Goal: Task Accomplishment & Management: Use online tool/utility

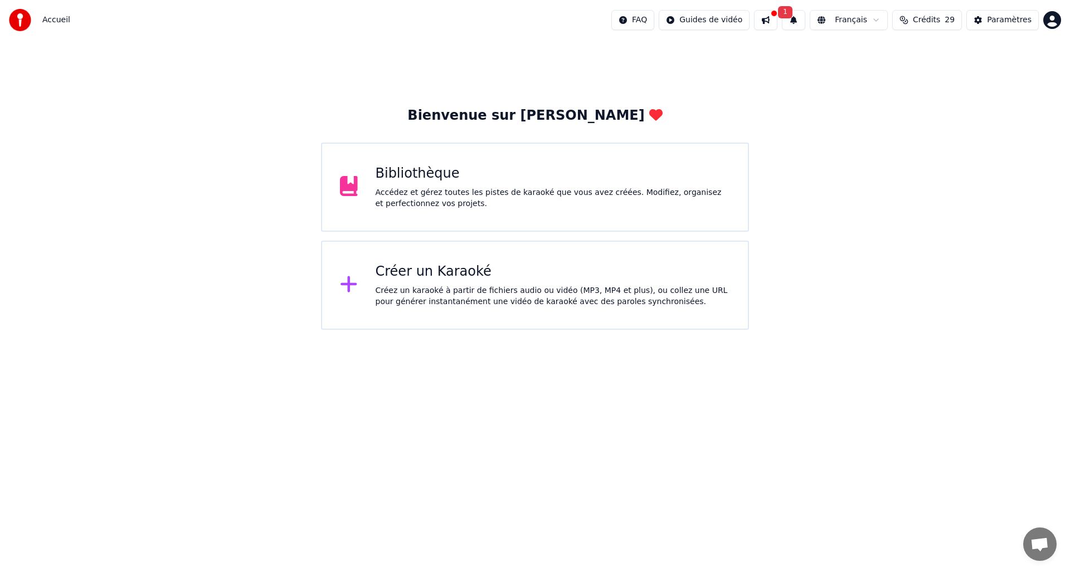
click at [533, 301] on div "Créez un karaoké à partir de fichiers audio ou vidéo (MP3, MP4 et plus), ou col…" at bounding box center [553, 296] width 355 height 22
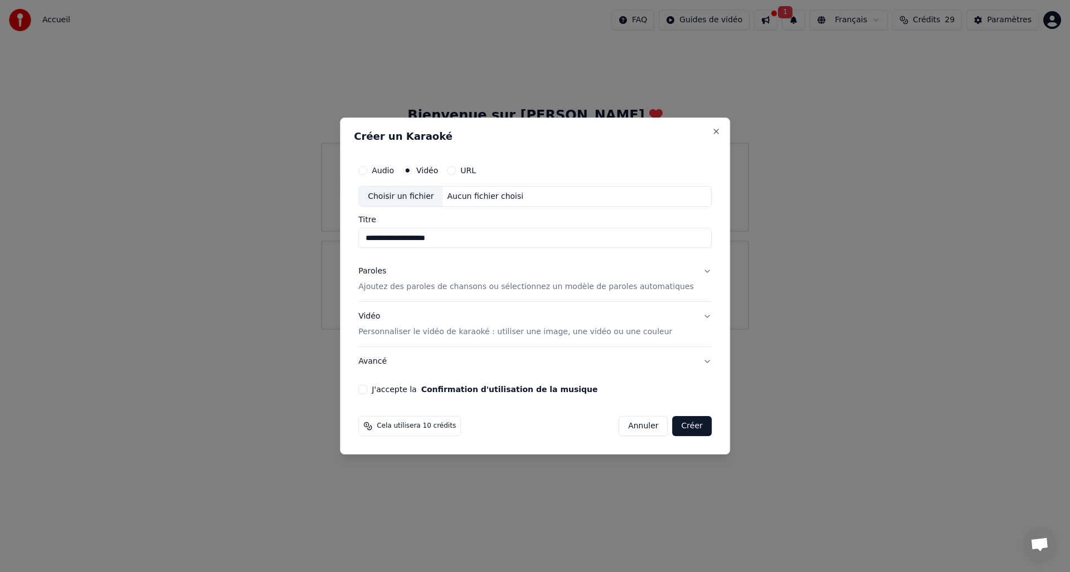
type input "**********"
click at [404, 197] on div "Choisir un fichier" at bounding box center [401, 197] width 84 height 20
click at [367, 387] on button "J'accepte la Confirmation d'utilisation de la musique" at bounding box center [362, 389] width 9 height 9
click at [685, 428] on button "Créer" at bounding box center [692, 426] width 39 height 20
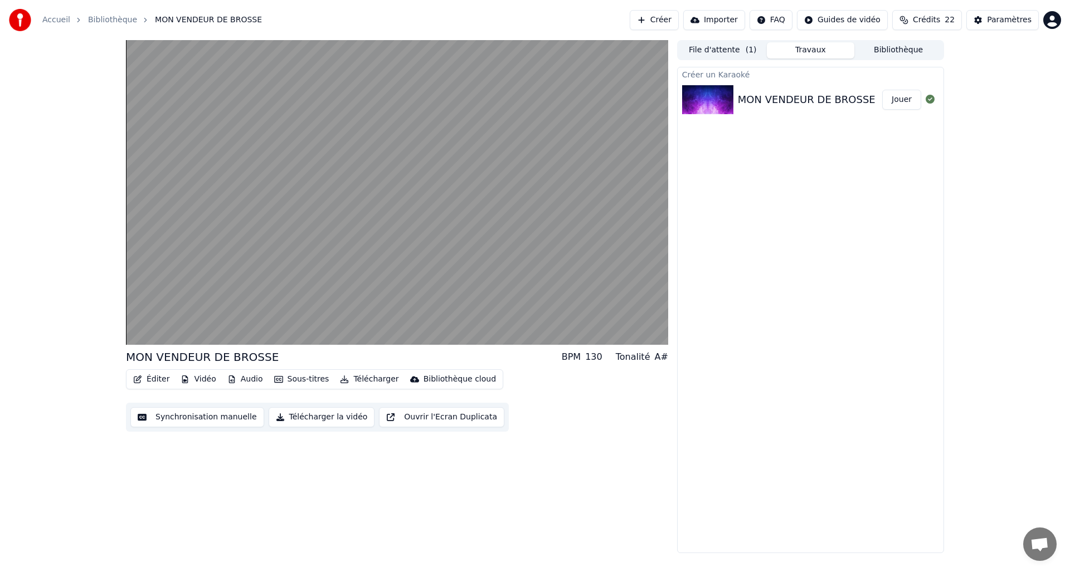
click at [183, 416] on button "Synchronisation manuelle" at bounding box center [197, 417] width 134 height 20
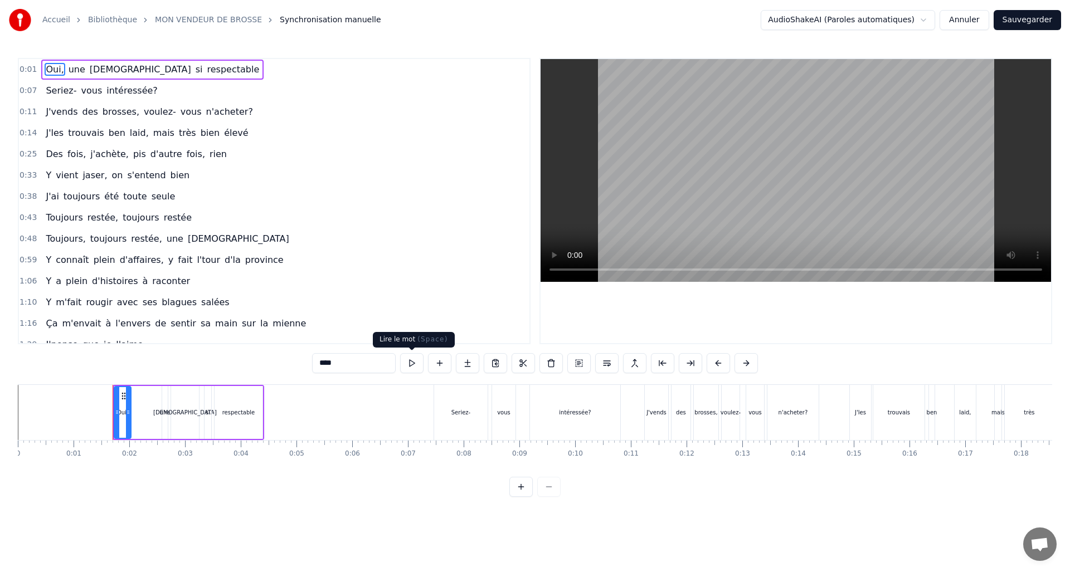
click at [417, 365] on button at bounding box center [411, 363] width 23 height 20
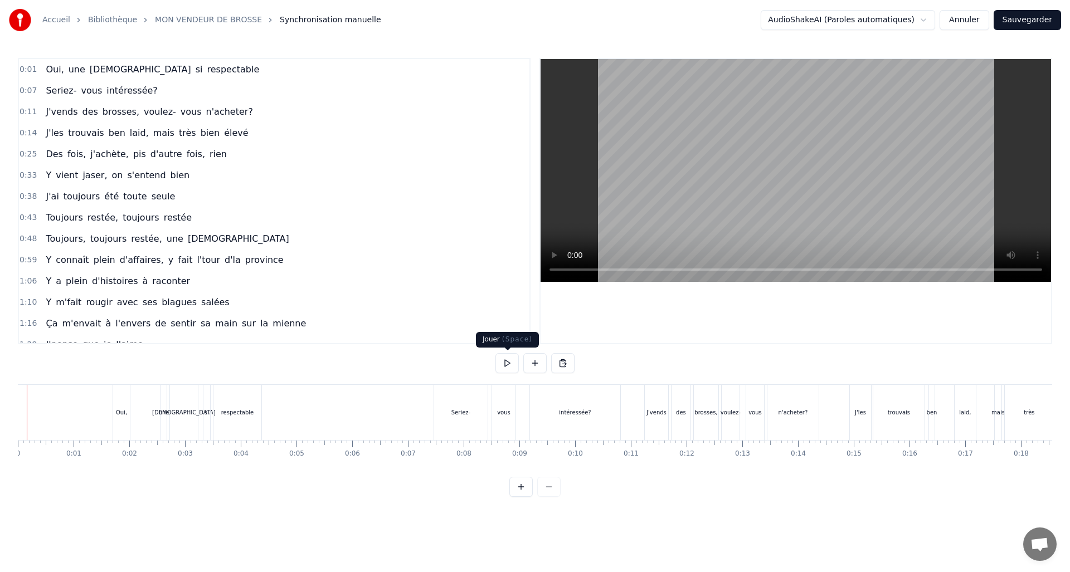
click at [504, 366] on button at bounding box center [506, 363] width 23 height 20
click at [245, 416] on div "respectable" at bounding box center [237, 412] width 48 height 55
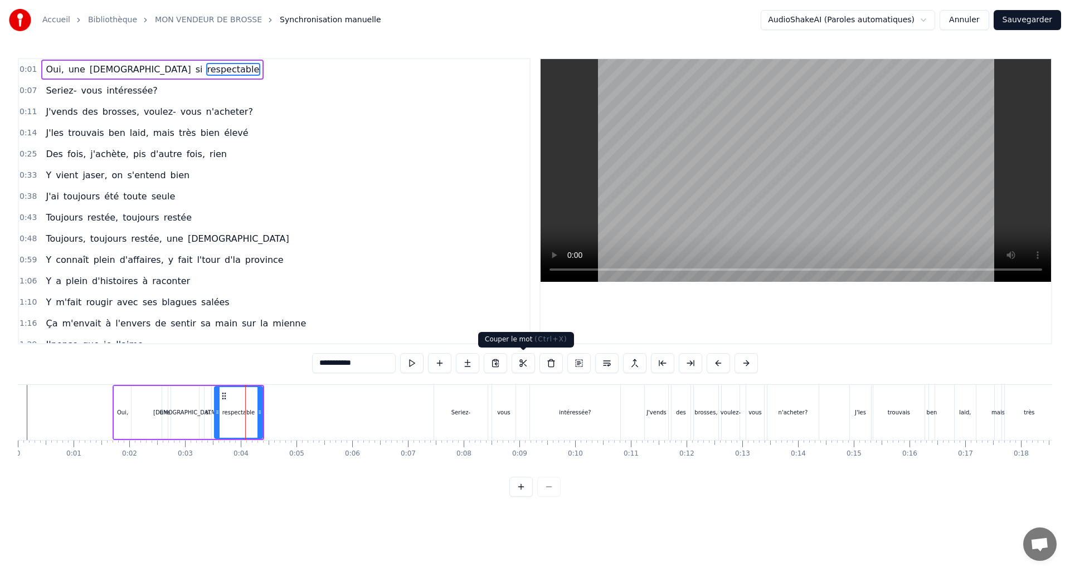
click at [524, 367] on button at bounding box center [522, 363] width 23 height 20
click at [195, 414] on div "[DEMOGRAPHIC_DATA]" at bounding box center [185, 412] width 64 height 8
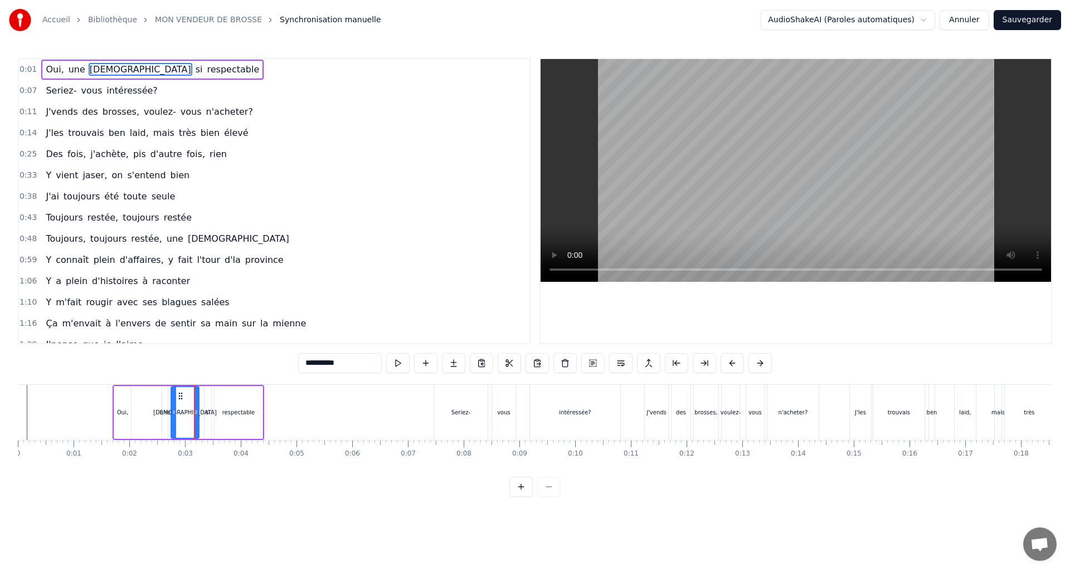
click at [120, 416] on div "Oui," at bounding box center [122, 412] width 11 height 8
type input "****"
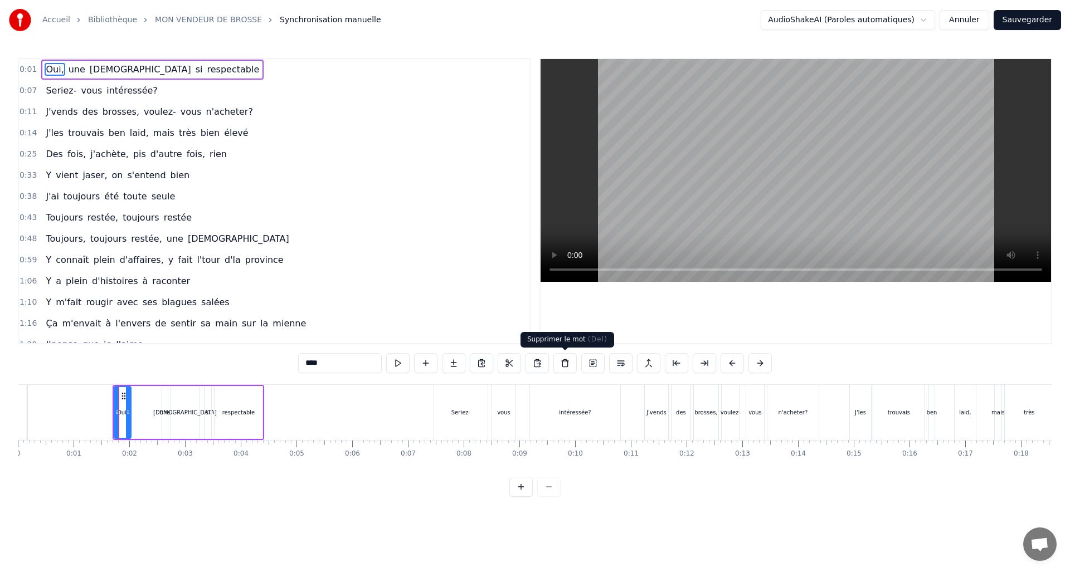
click at [562, 364] on button at bounding box center [564, 363] width 23 height 20
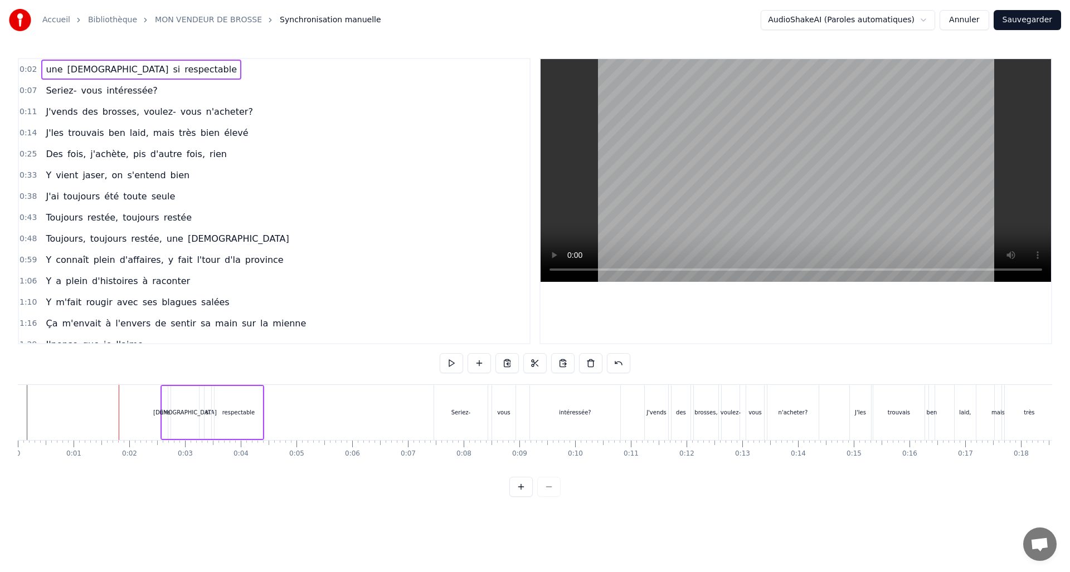
click at [162, 421] on div "une" at bounding box center [165, 412] width 6 height 53
click at [549, 362] on button at bounding box center [550, 363] width 23 height 20
click at [191, 417] on div "[DEMOGRAPHIC_DATA]" at bounding box center [185, 412] width 28 height 53
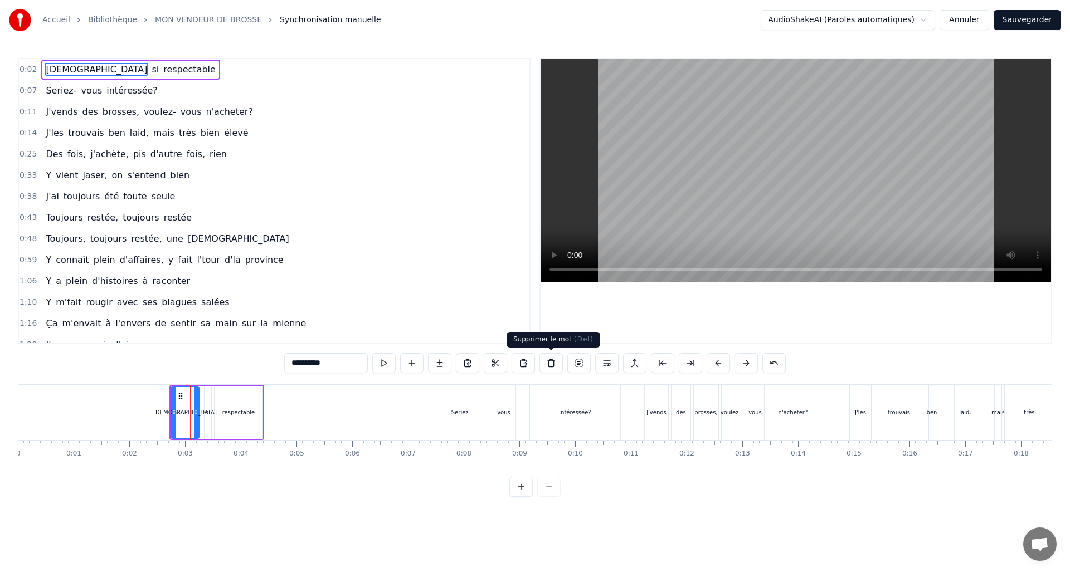
click at [554, 363] on button at bounding box center [550, 363] width 23 height 20
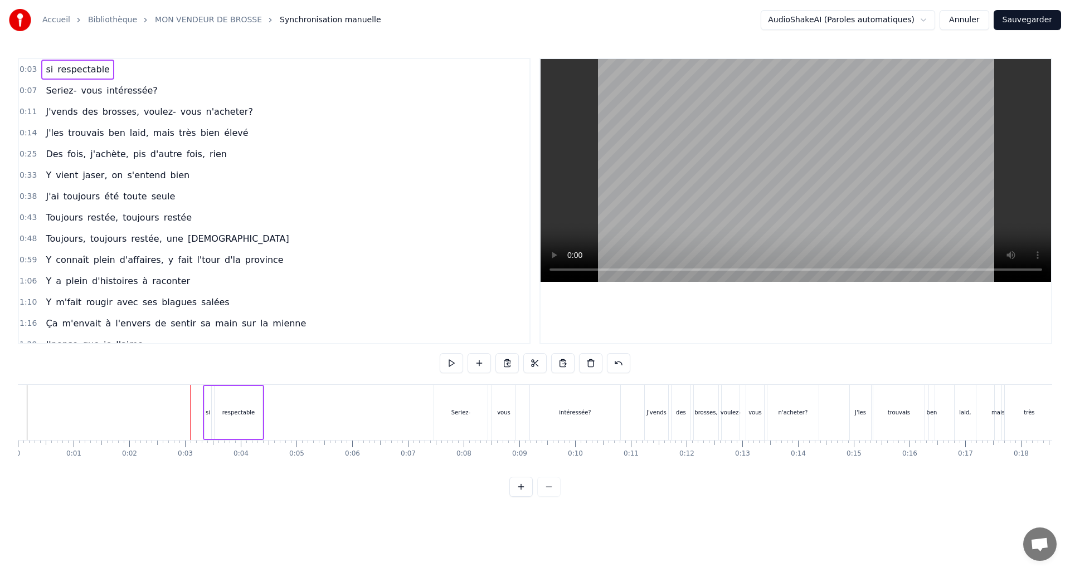
click at [240, 416] on div "respectable" at bounding box center [239, 412] width 48 height 53
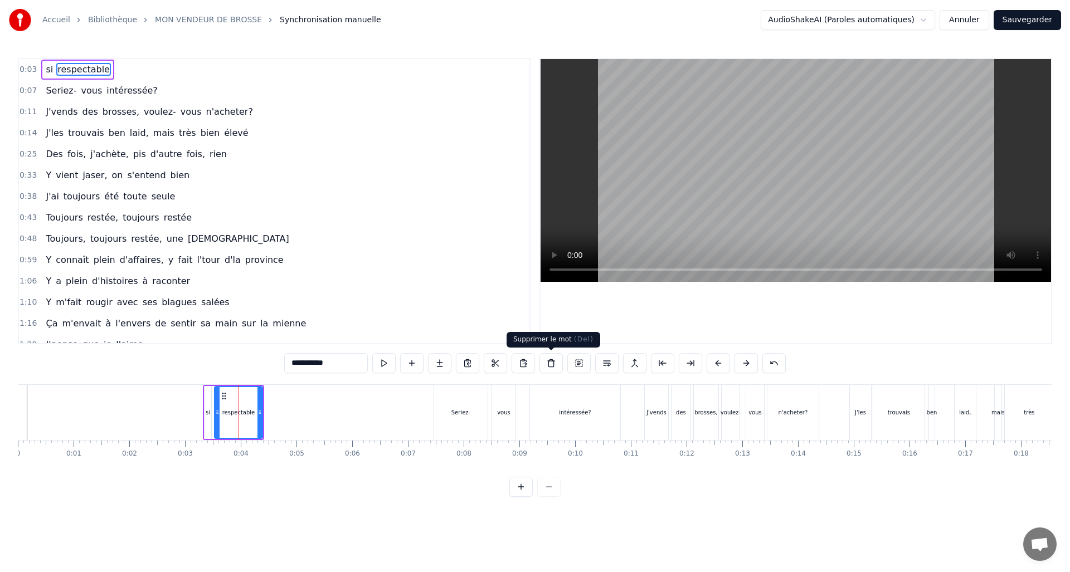
click at [553, 364] on button at bounding box center [550, 363] width 23 height 20
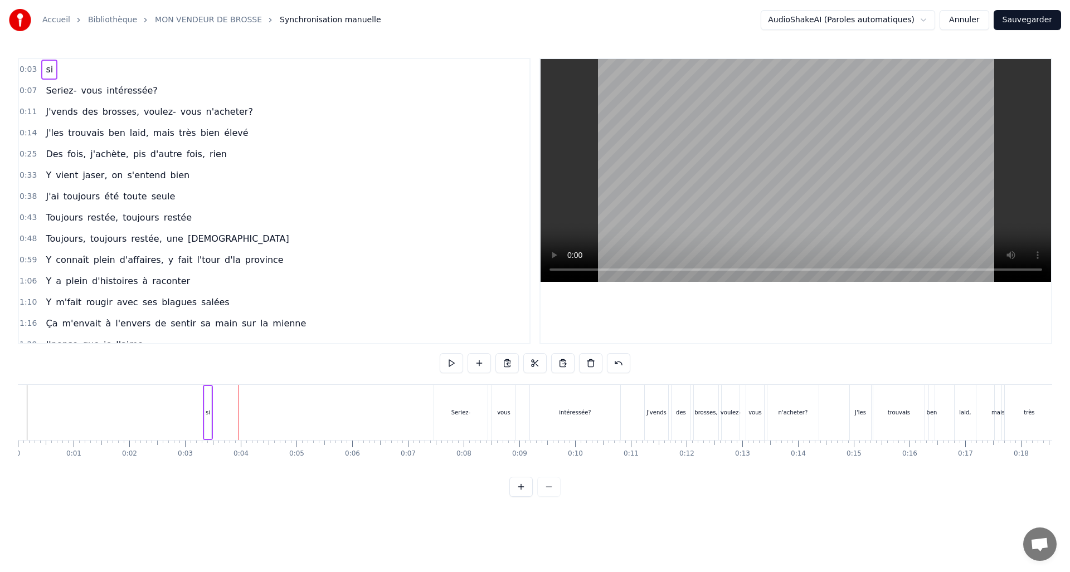
click at [206, 411] on div "si" at bounding box center [208, 412] width 4 height 8
click at [550, 364] on button at bounding box center [550, 363] width 23 height 20
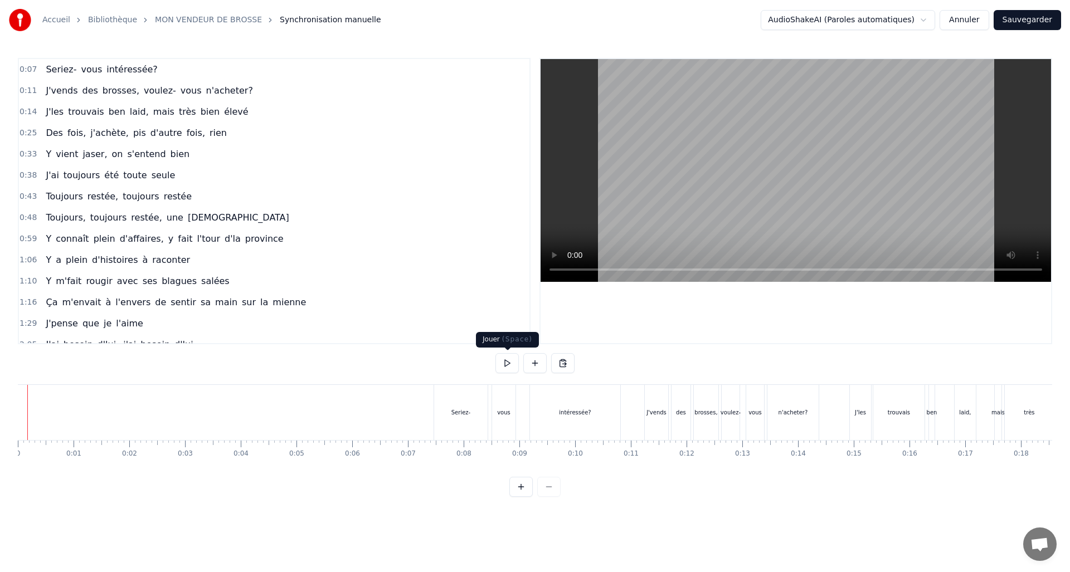
click at [508, 366] on button at bounding box center [506, 363] width 23 height 20
click at [509, 364] on button at bounding box center [506, 363] width 23 height 20
click at [11, 413] on div "Accueil Bibliothèque MON VENDEUR DE BROSSE Synchronisation manuelle AudioShakeA…" at bounding box center [535, 248] width 1070 height 497
click at [503, 364] on button at bounding box center [506, 363] width 23 height 20
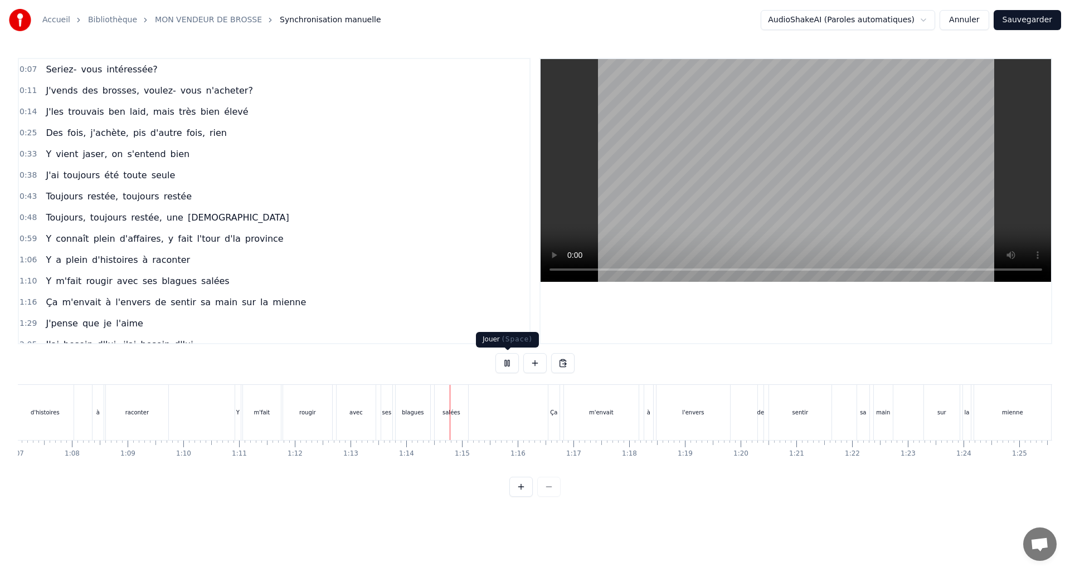
click at [508, 364] on button at bounding box center [506, 363] width 23 height 20
click at [136, 398] on div "raconter" at bounding box center [137, 412] width 62 height 55
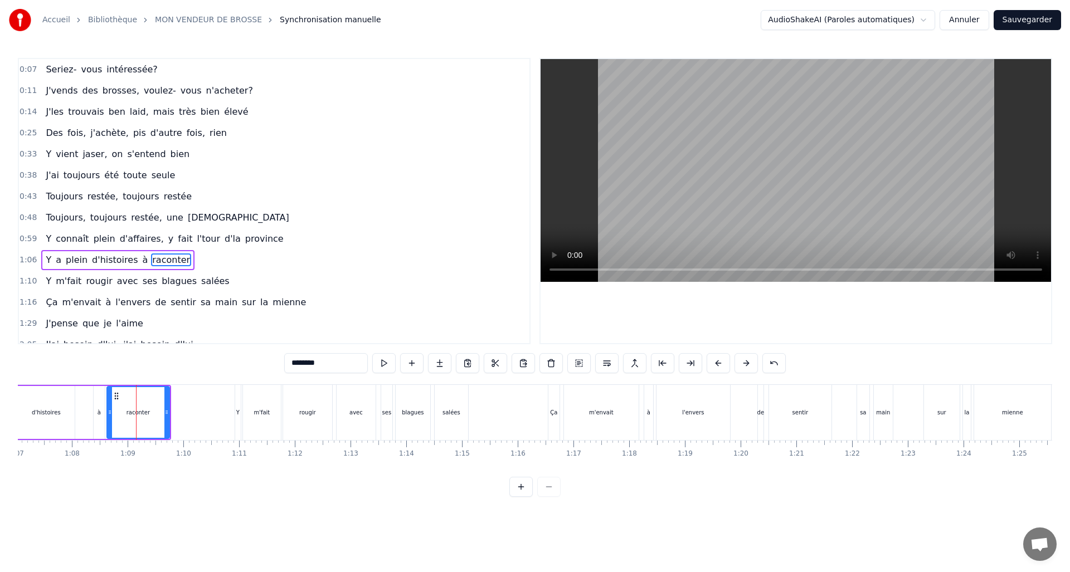
scroll to position [59, 0]
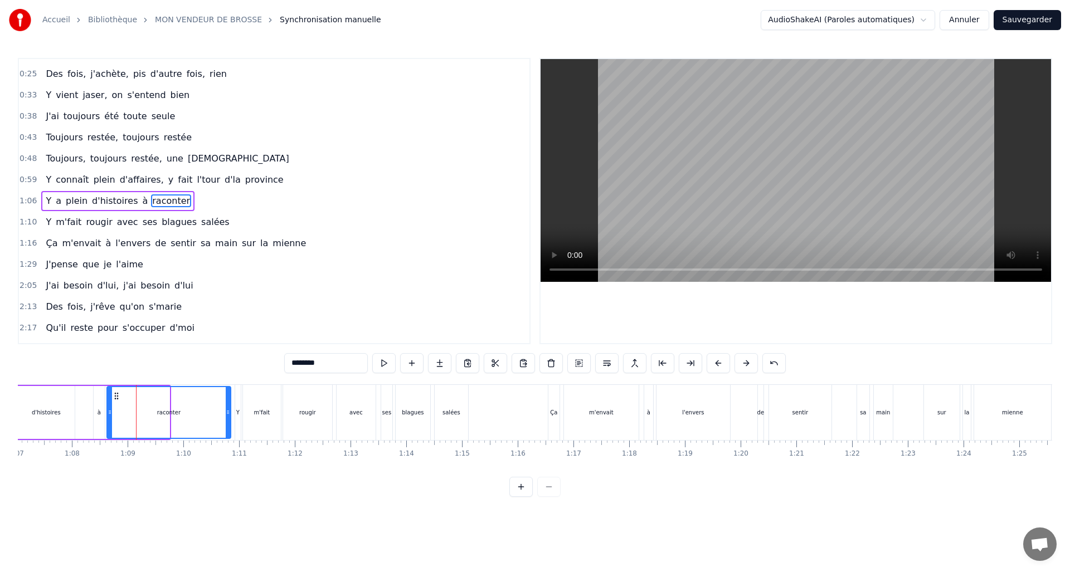
drag, startPoint x: 167, startPoint y: 410, endPoint x: 171, endPoint y: 402, distance: 8.2
click at [228, 411] on icon at bounding box center [228, 412] width 4 height 9
click at [69, 371] on div "0:07 Seriez- vous intéressée? 0:11 J'vends des brosses, voulez- vous n'acheter?…" at bounding box center [535, 277] width 1034 height 439
click at [80, 372] on div "0:07 Seriez- vous intéressée? 0:11 J'vends des brosses, voulez- vous n'acheter?…" at bounding box center [535, 277] width 1034 height 439
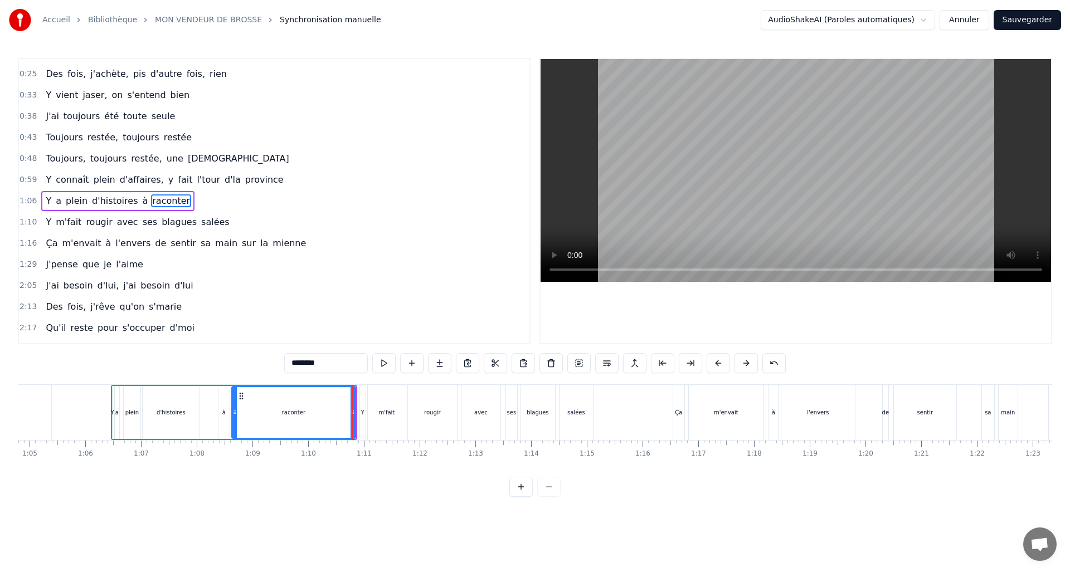
scroll to position [0, 3589]
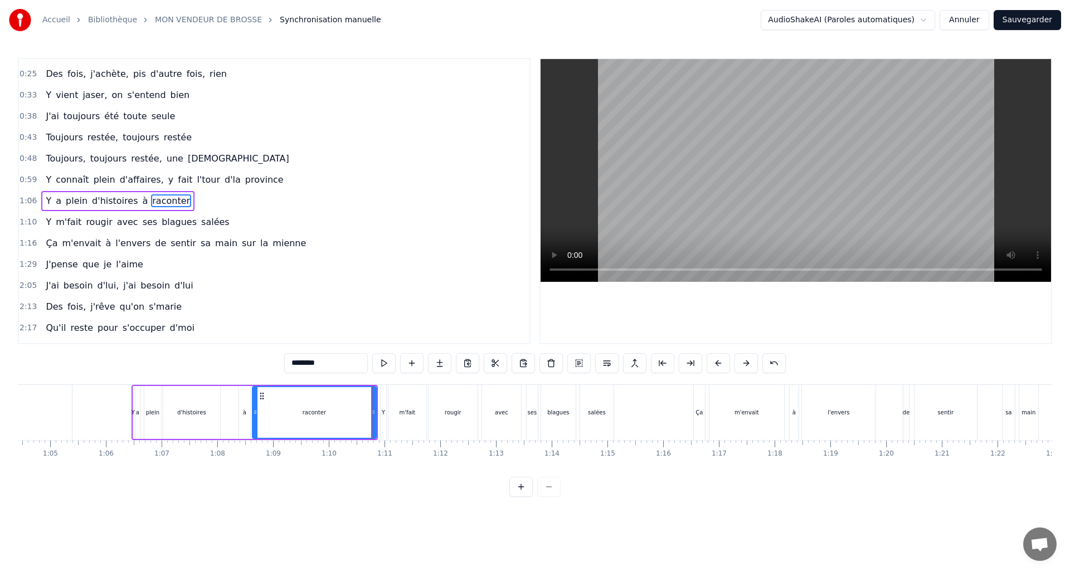
click at [94, 368] on div "0:07 Seriez- vous intéressée? 0:11 J'vends des brosses, voulez- vous n'acheter?…" at bounding box center [535, 277] width 1034 height 439
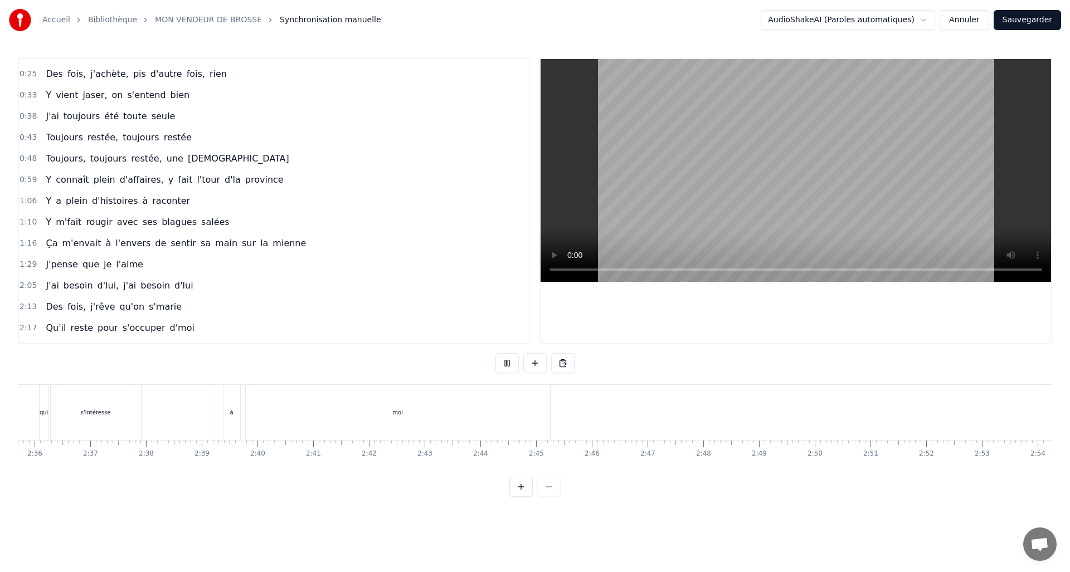
scroll to position [0, 8676]
click at [1026, 20] on button "Sauvegarder" at bounding box center [1026, 20] width 67 height 20
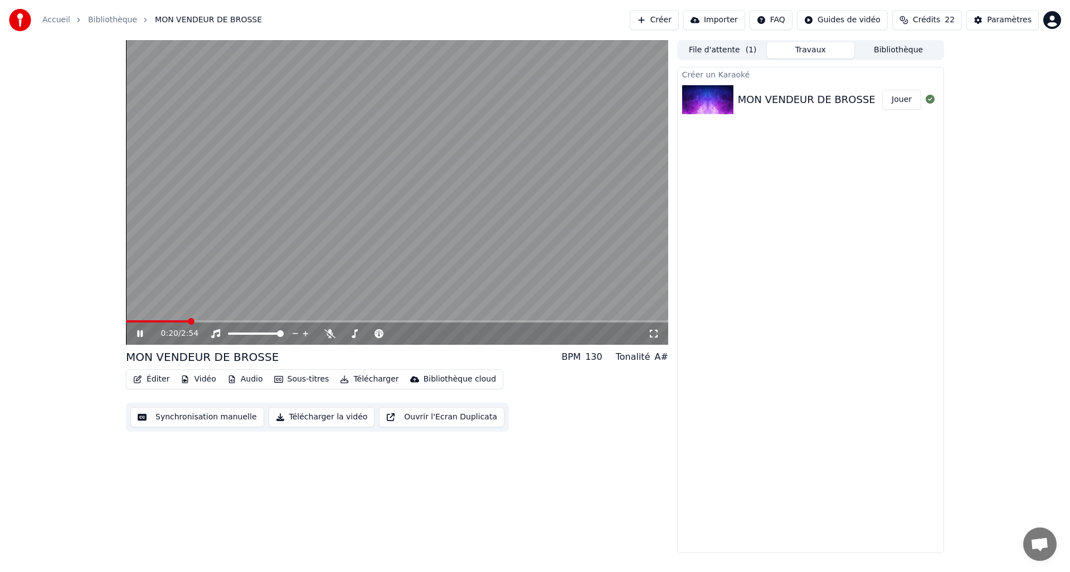
click at [140, 337] on icon at bounding box center [148, 333] width 26 height 9
click at [153, 378] on button "Éditer" at bounding box center [151, 380] width 45 height 16
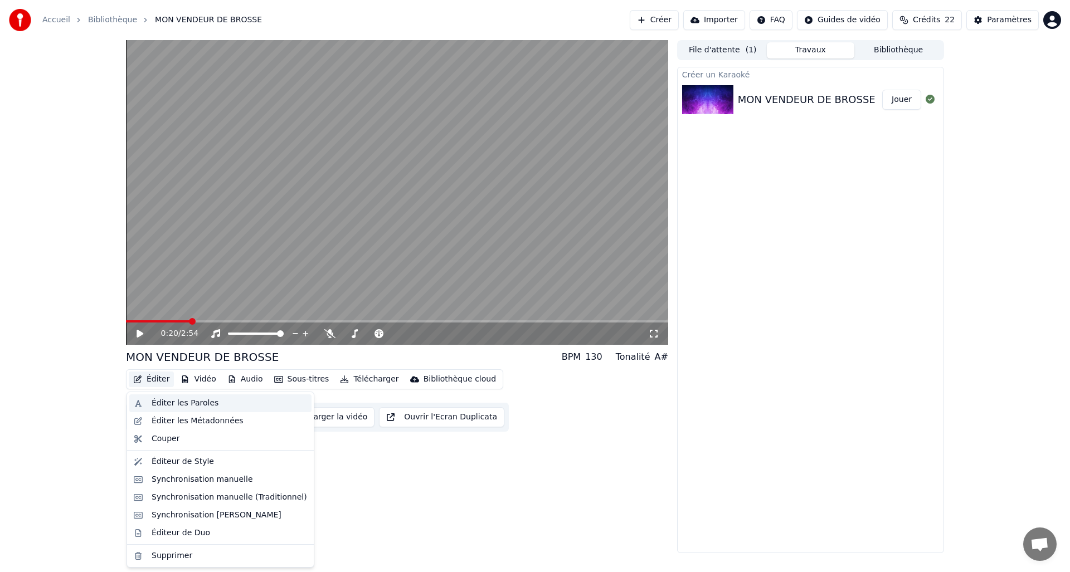
click at [158, 398] on div "Éditer les Paroles" at bounding box center [185, 403] width 67 height 11
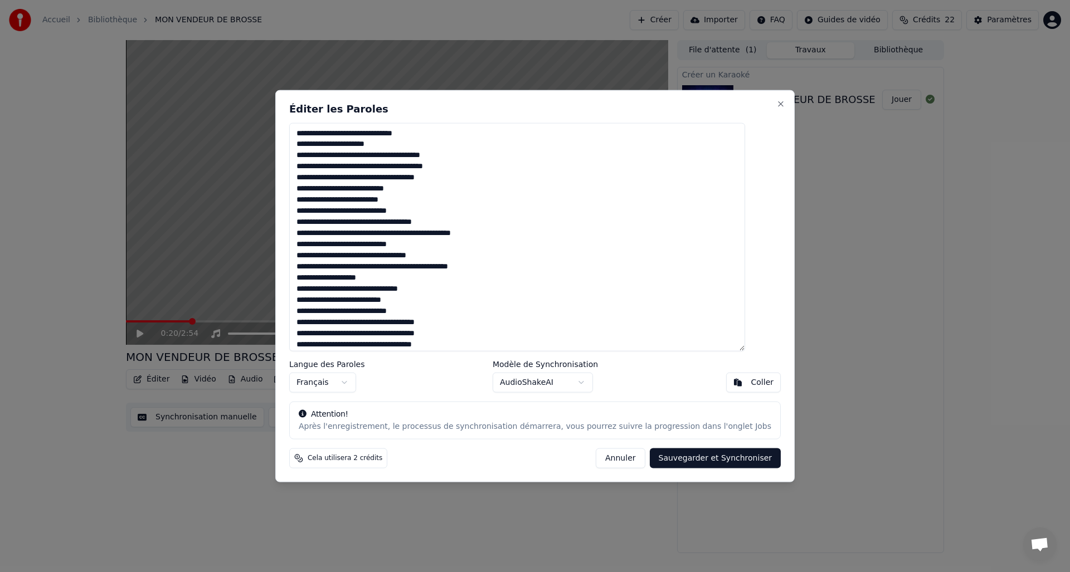
click at [415, 189] on textarea "**********" at bounding box center [517, 237] width 456 height 229
click at [343, 268] on textarea "**********" at bounding box center [517, 237] width 456 height 229
click at [357, 268] on textarea "**********" at bounding box center [517, 237] width 456 height 229
click at [329, 313] on textarea "**********" at bounding box center [517, 237] width 456 height 229
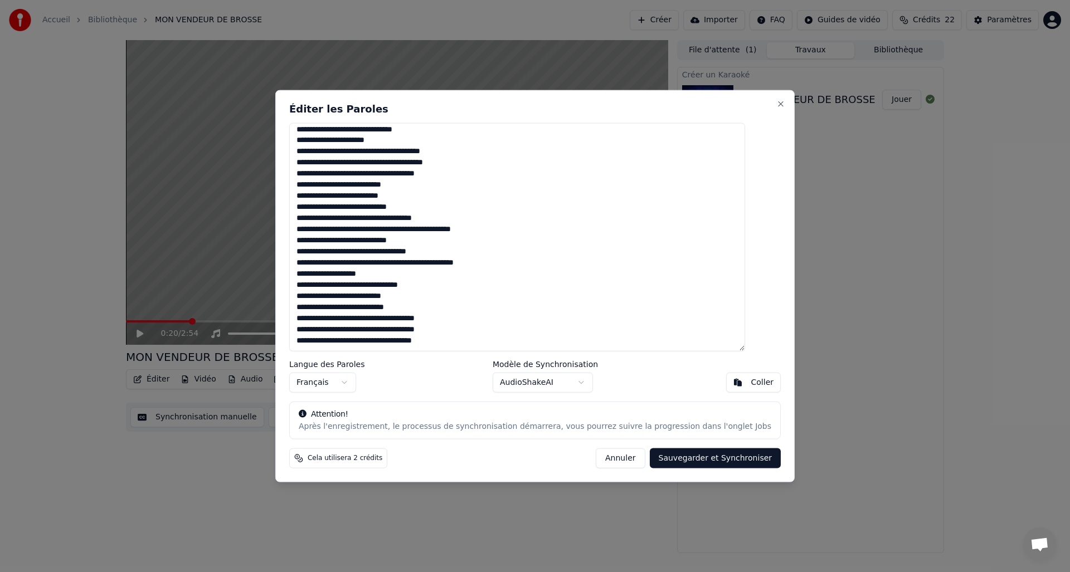
click at [374, 342] on textarea "**********" at bounding box center [517, 237] width 456 height 229
click at [495, 343] on textarea "**********" at bounding box center [517, 237] width 456 height 229
type textarea "**********"
click at [690, 461] on button "Sauvegarder et Synchroniser" at bounding box center [715, 459] width 131 height 20
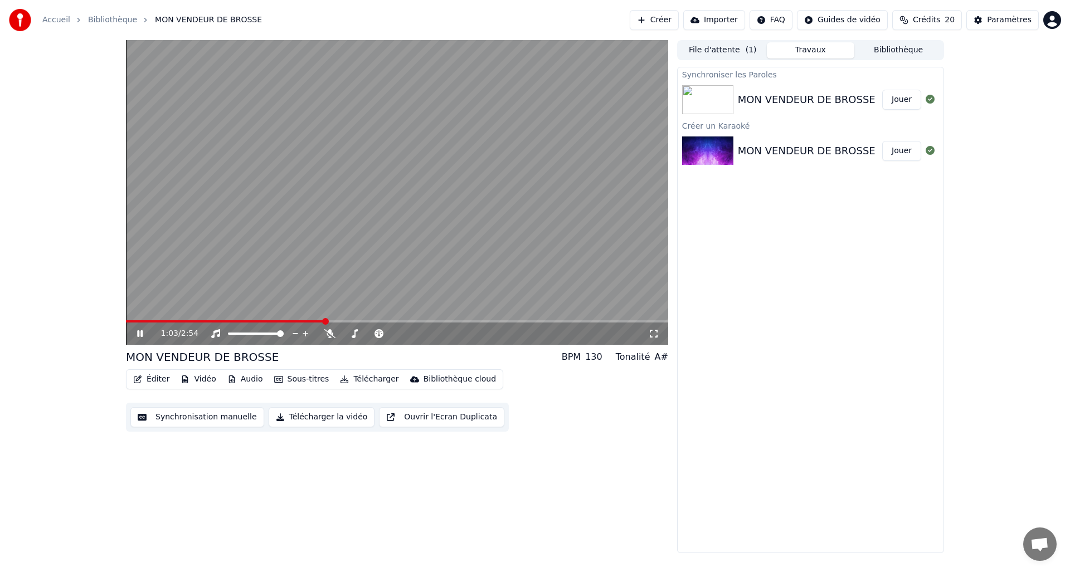
click at [135, 327] on div "1:03 / 2:54" at bounding box center [397, 334] width 542 height 22
click at [138, 332] on icon at bounding box center [140, 333] width 6 height 7
click at [192, 423] on button "Synchronisation manuelle" at bounding box center [197, 417] width 134 height 20
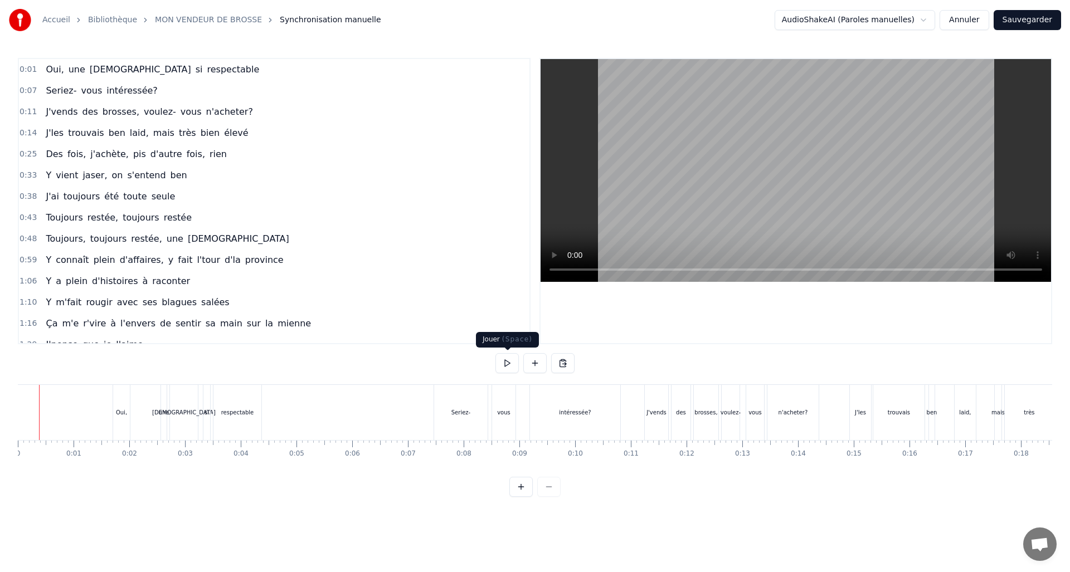
click at [505, 366] on button at bounding box center [506, 363] width 23 height 20
click at [238, 423] on div "respectable" at bounding box center [237, 412] width 48 height 55
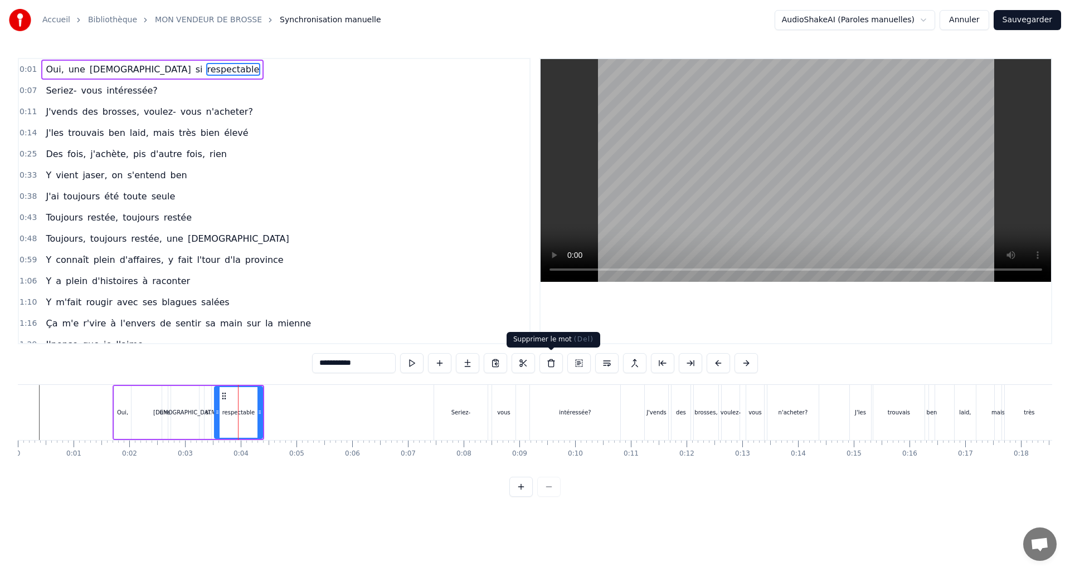
click at [550, 367] on button at bounding box center [550, 363] width 23 height 20
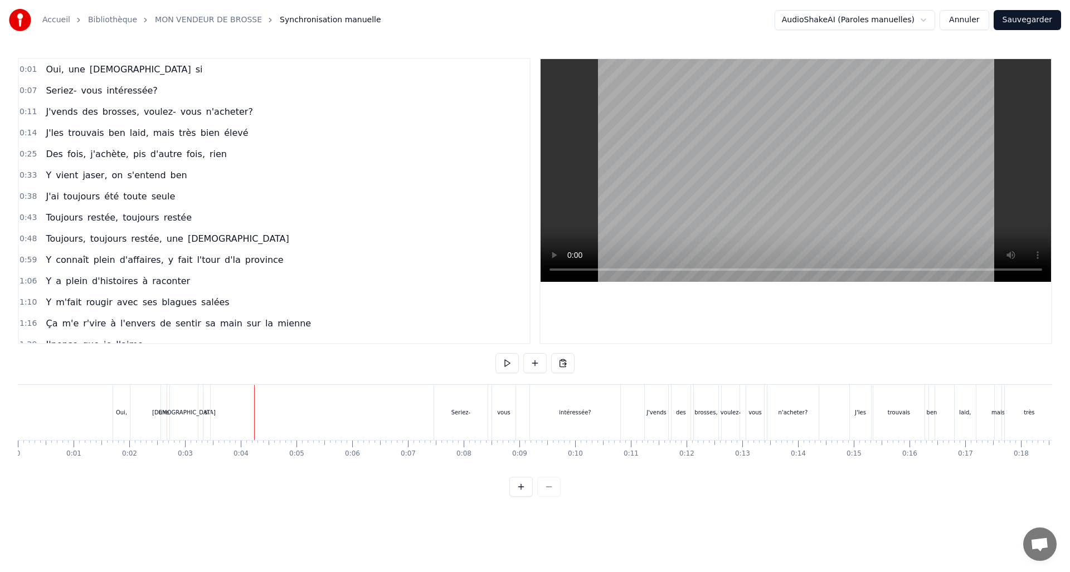
click at [179, 413] on div "[DEMOGRAPHIC_DATA]" at bounding box center [184, 412] width 64 height 8
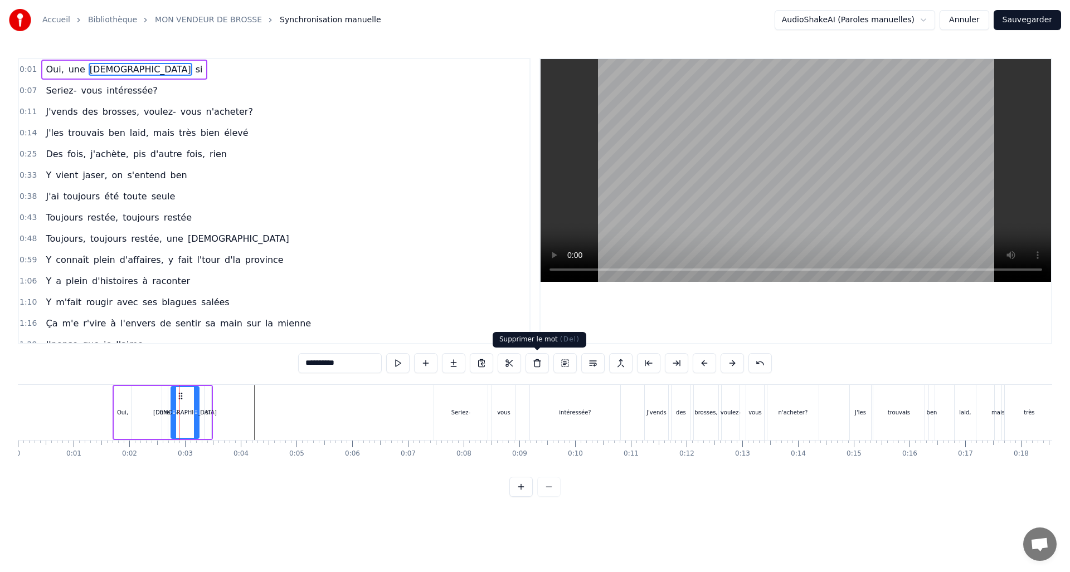
click at [534, 363] on button at bounding box center [536, 363] width 23 height 20
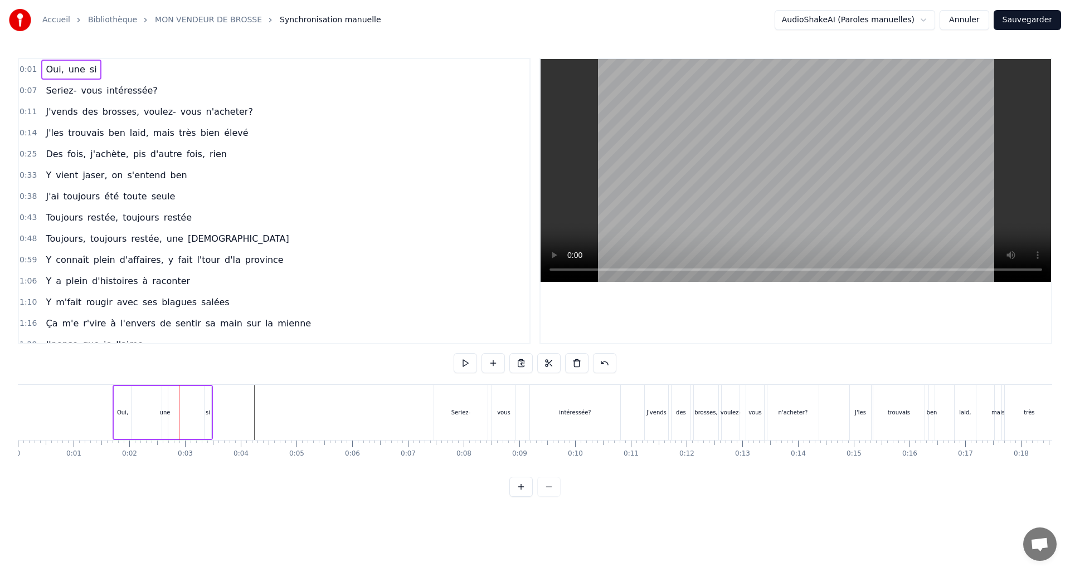
click at [193, 415] on div "Oui, une si" at bounding box center [163, 412] width 100 height 55
click at [573, 362] on button at bounding box center [576, 363] width 23 height 20
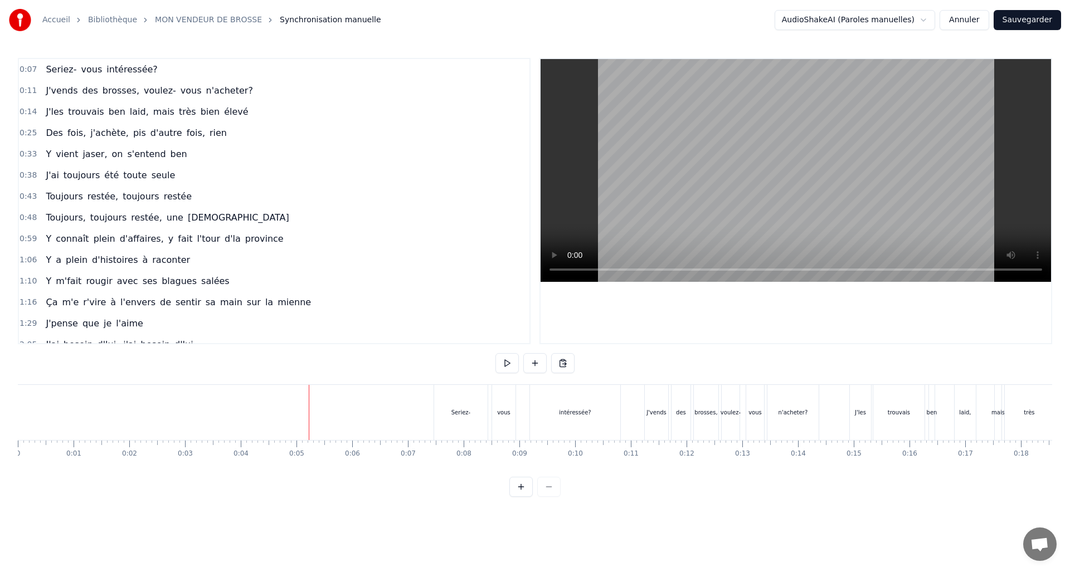
click at [508, 364] on button at bounding box center [506, 363] width 23 height 20
click at [1033, 18] on button "Sauvegarder" at bounding box center [1026, 20] width 67 height 20
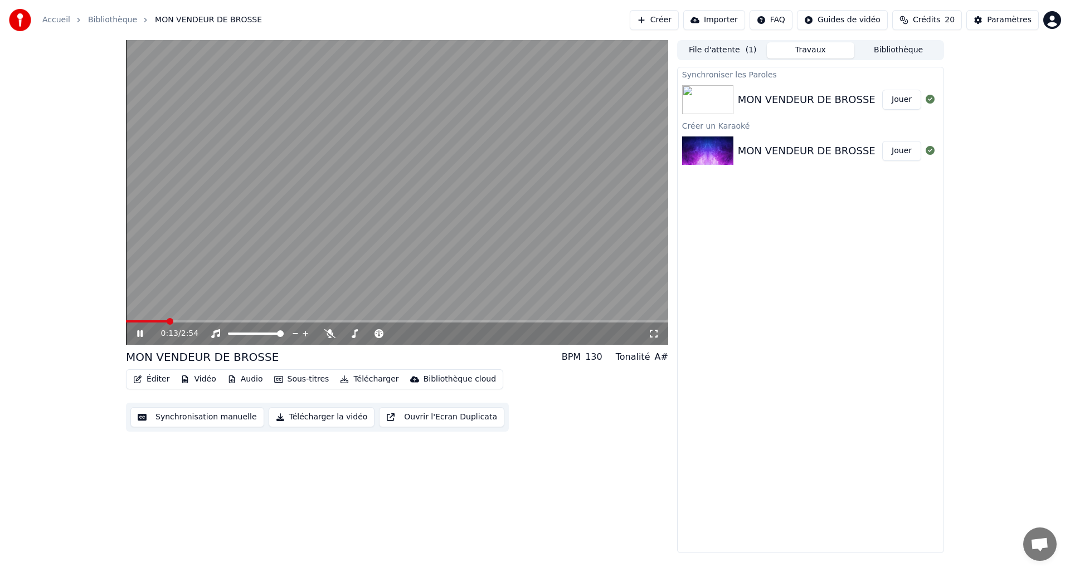
click at [138, 338] on icon at bounding box center [148, 333] width 26 height 9
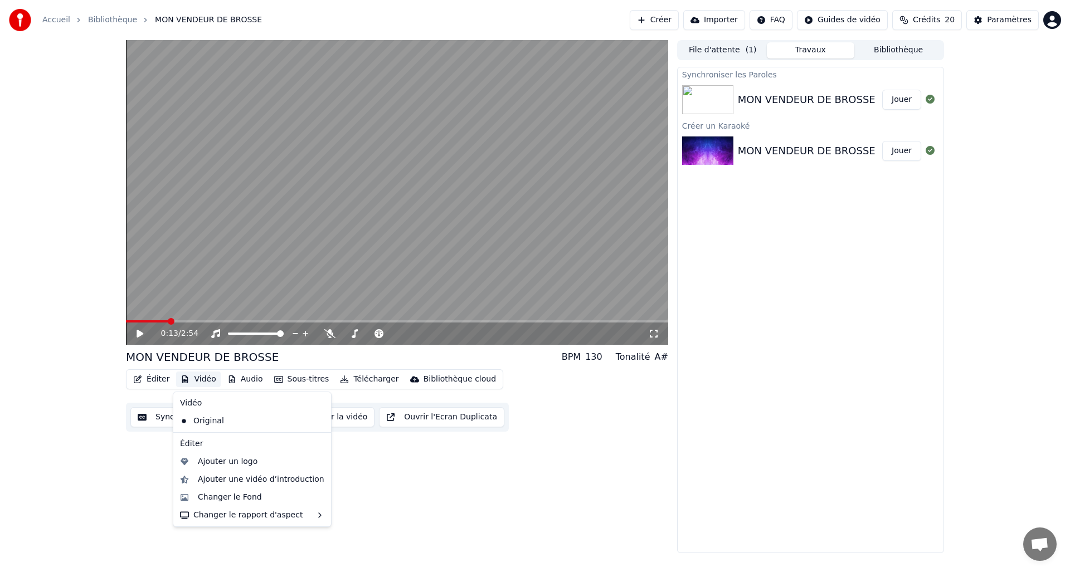
click at [195, 378] on button "Vidéo" at bounding box center [198, 380] width 44 height 16
click at [221, 494] on div "Changer le Fond" at bounding box center [230, 497] width 64 height 11
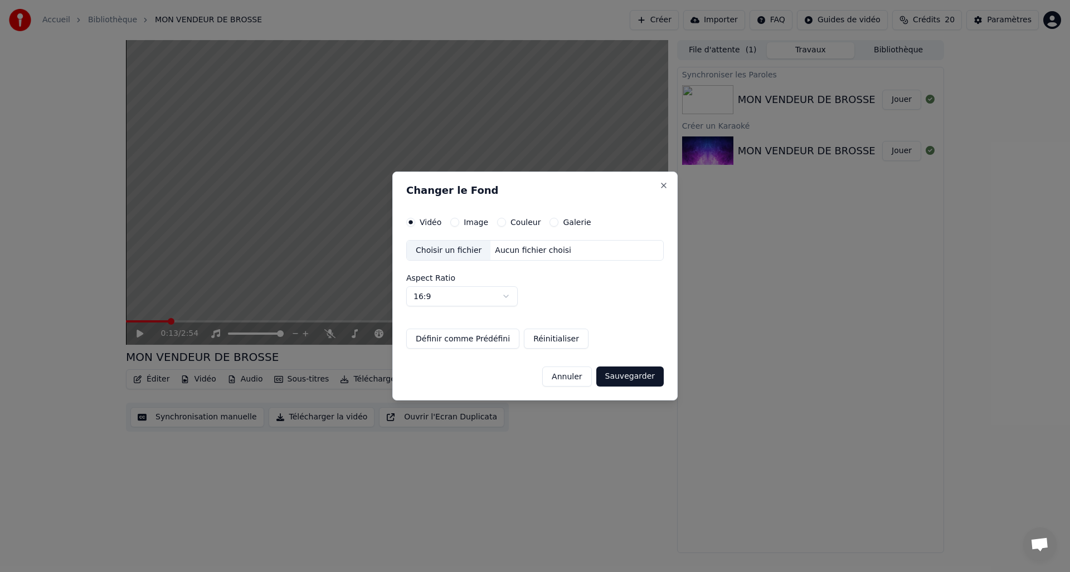
click at [503, 224] on div "Couleur" at bounding box center [518, 222] width 43 height 9
click at [497, 221] on button "Couleur" at bounding box center [501, 222] width 9 height 9
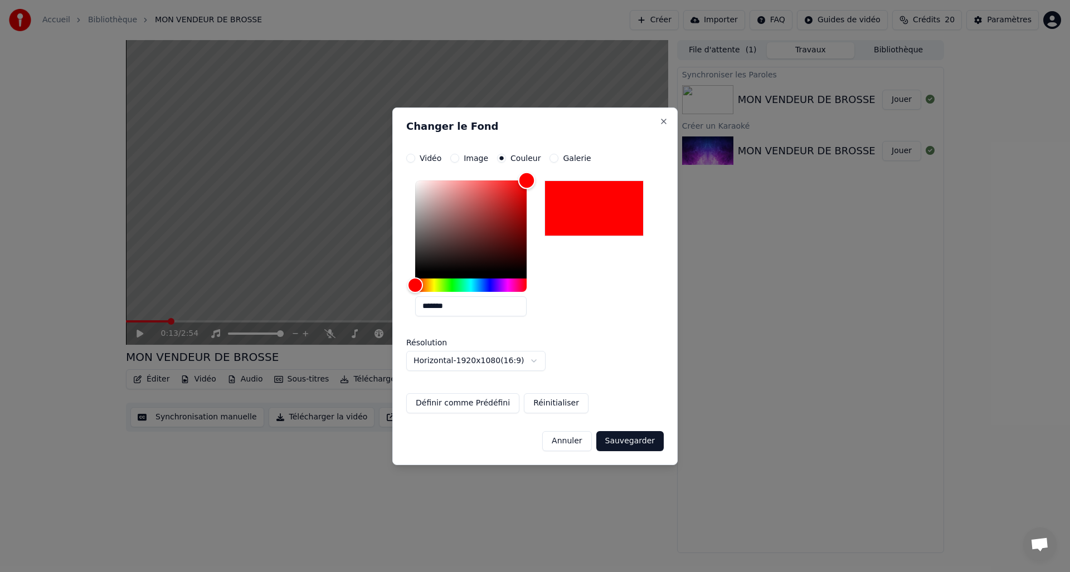
drag, startPoint x: 417, startPoint y: 273, endPoint x: 560, endPoint y: 149, distance: 189.2
click at [560, 149] on div "**********" at bounding box center [534, 287] width 285 height 358
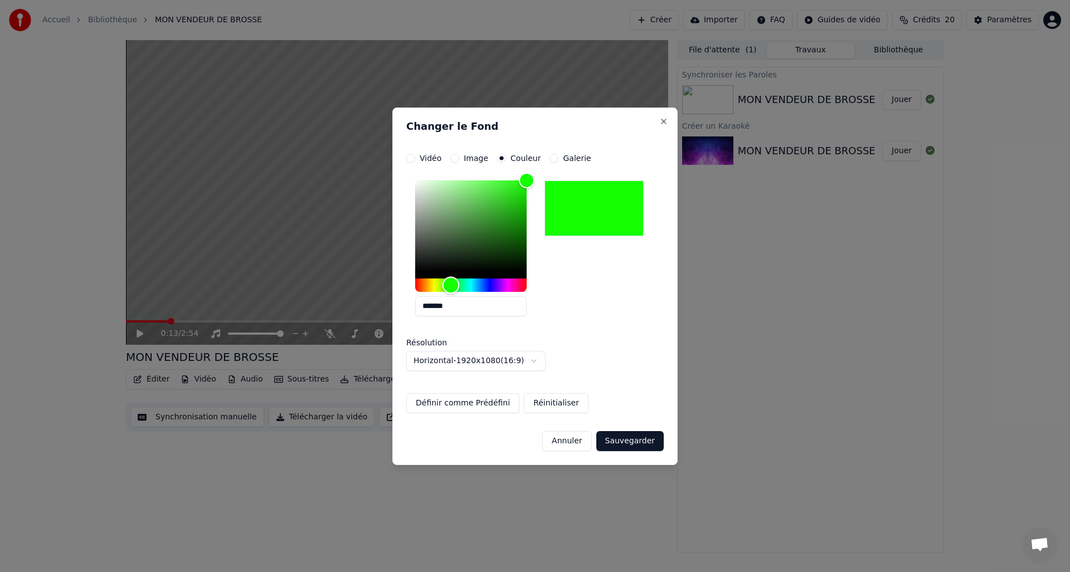
type input "*******"
drag, startPoint x: 415, startPoint y: 284, endPoint x: 449, endPoint y: 288, distance: 34.2
click at [449, 288] on div "Hue" at bounding box center [449, 284] width 17 height 17
click at [655, 445] on button "Sauvegarder" at bounding box center [629, 441] width 67 height 20
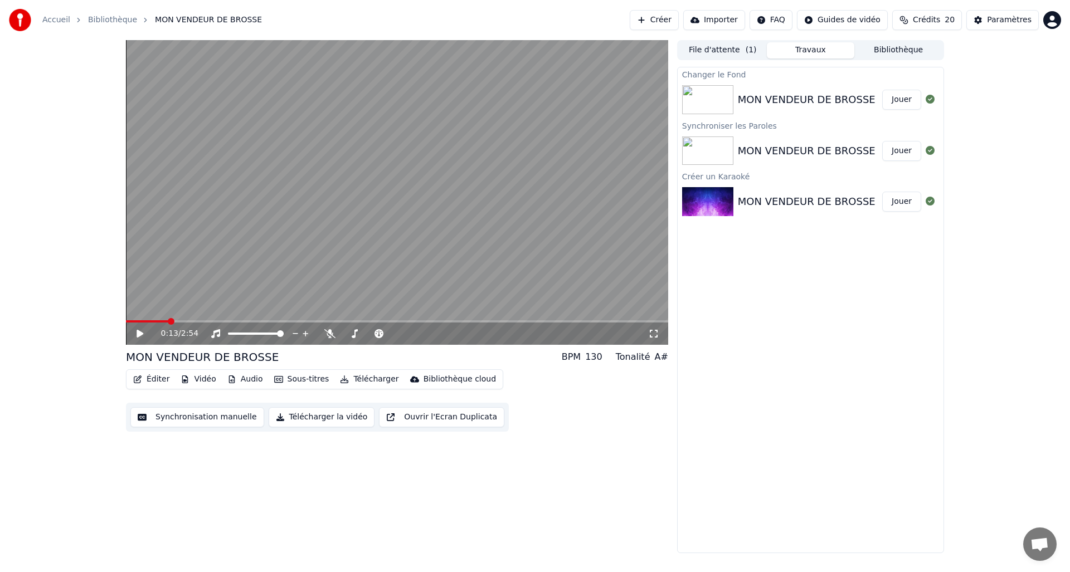
click at [893, 95] on button "Jouer" at bounding box center [901, 100] width 39 height 20
click at [142, 334] on icon at bounding box center [140, 333] width 6 height 7
click at [305, 420] on button "Télécharger la vidéo" at bounding box center [322, 417] width 106 height 20
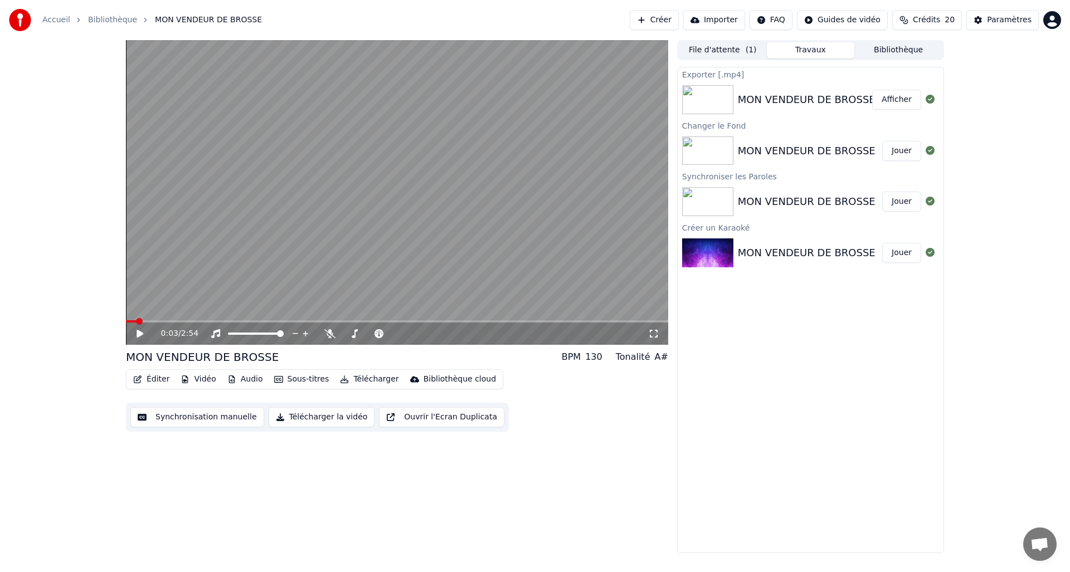
click at [903, 96] on button "Afficher" at bounding box center [896, 100] width 49 height 20
